Goal: Task Accomplishment & Management: Use online tool/utility

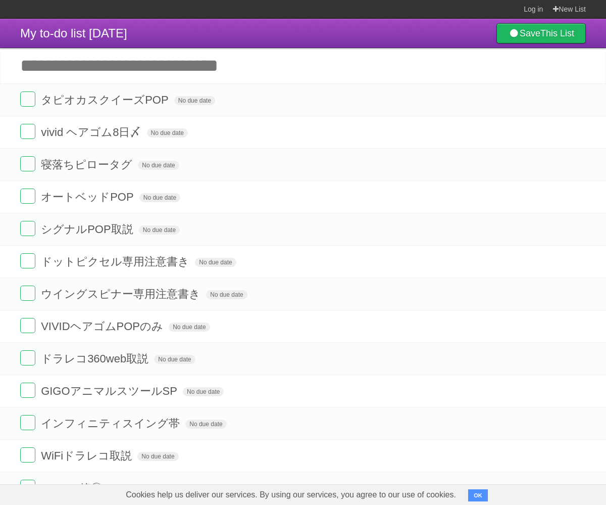
click at [116, 69] on input "Add another task" at bounding box center [303, 65] width 606 height 35
type input "******"
click input "*********" at bounding box center [0, 0] width 0 height 0
